Goal: Check status

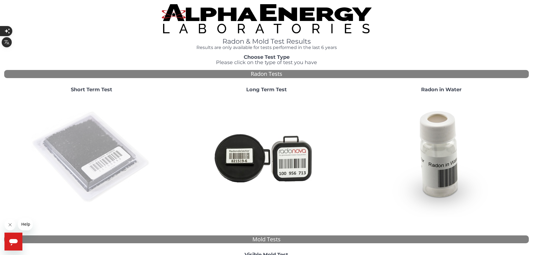
click at [103, 165] on img at bounding box center [91, 157] width 120 height 120
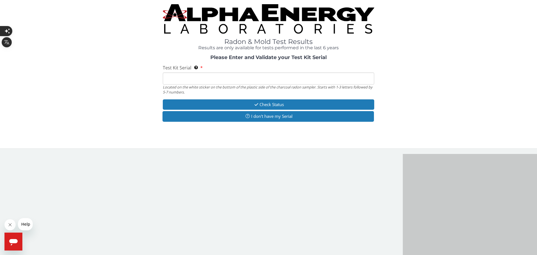
click at [198, 80] on input "Test Kit Serial Located on the white sticker on the bottom of the plastic side …" at bounding box center [269, 78] width 212 height 12
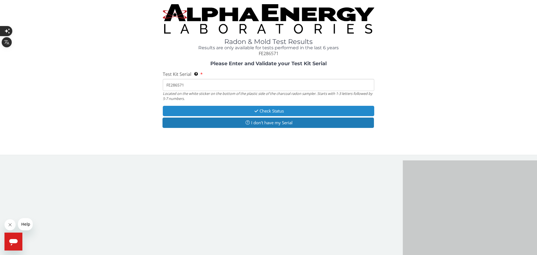
type input "FE286571"
click at [319, 111] on button "Check Status" at bounding box center [269, 111] width 212 height 10
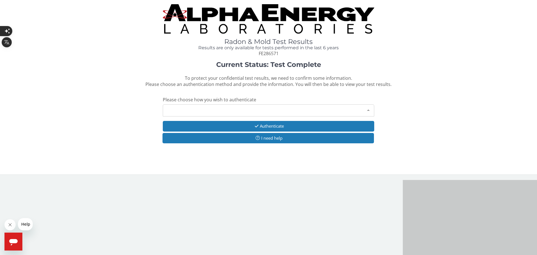
click at [319, 111] on div "Please make a selection" at bounding box center [269, 110] width 212 height 12
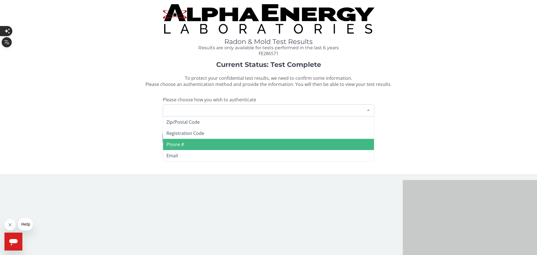
click at [198, 143] on span "Phone #" at bounding box center [268, 144] width 211 height 11
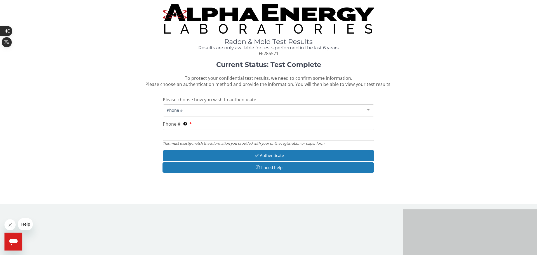
click at [182, 135] on input "Phone # This must exactly match the information you provided with your online r…" at bounding box center [269, 135] width 212 height 12
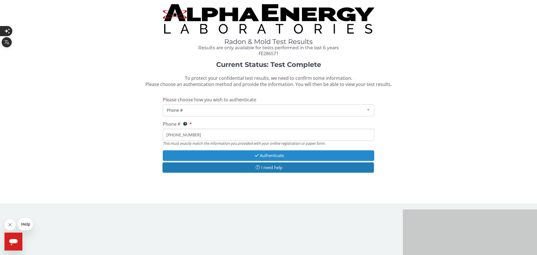
click at [278, 157] on button "Authenticate" at bounding box center [269, 155] width 212 height 10
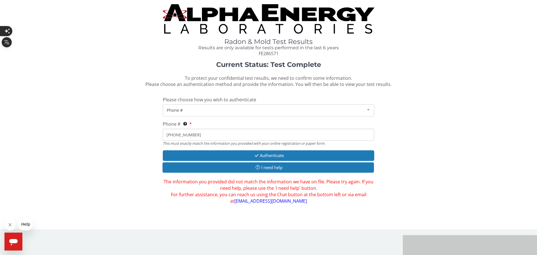
drag, startPoint x: 203, startPoint y: 137, endPoint x: 174, endPoint y: 134, distance: 29.8
click at [174, 134] on input "[PHONE_NUMBER]" at bounding box center [269, 135] width 212 height 12
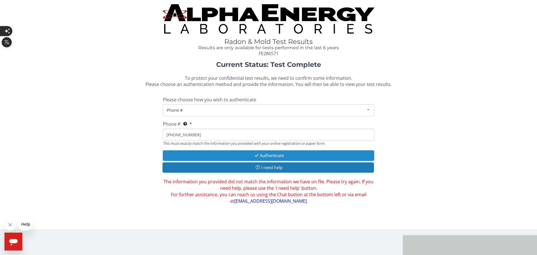
type input "[PHONE_NUMBER]"
click at [276, 154] on button "Authenticate" at bounding box center [269, 155] width 212 height 10
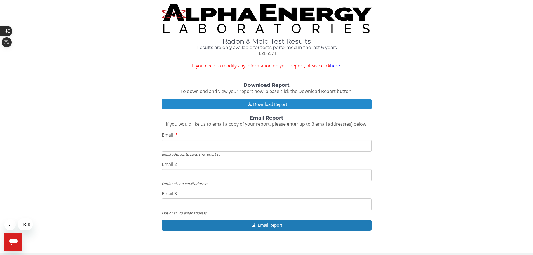
click at [278, 105] on button "Download Report" at bounding box center [267, 104] width 210 height 10
